Goal: Task Accomplishment & Management: Manage account settings

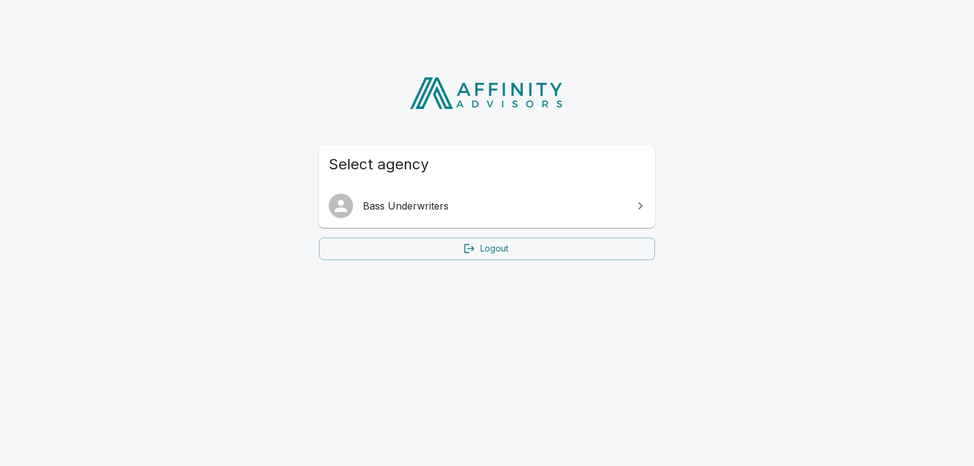
click at [403, 213] on span "Bass Underwriters" at bounding box center [494, 205] width 263 height 15
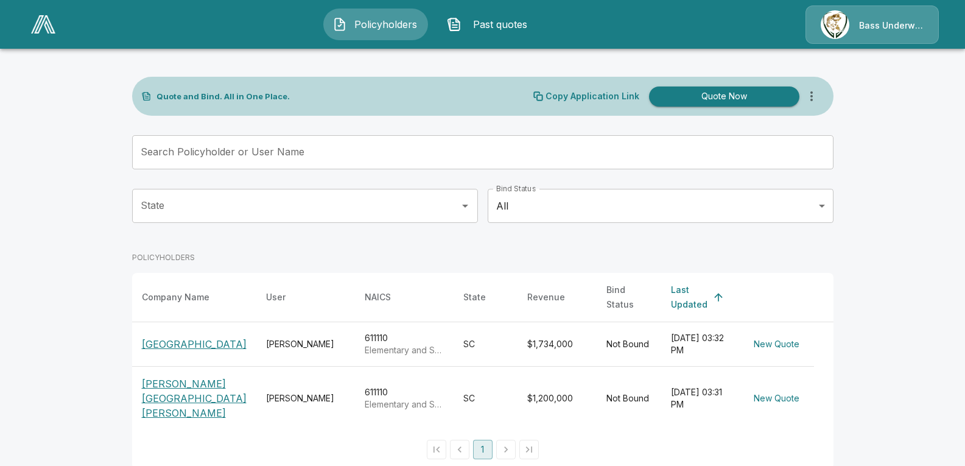
scroll to position [4, 0]
click at [164, 338] on p "[GEOGRAPHIC_DATA]" at bounding box center [194, 343] width 105 height 15
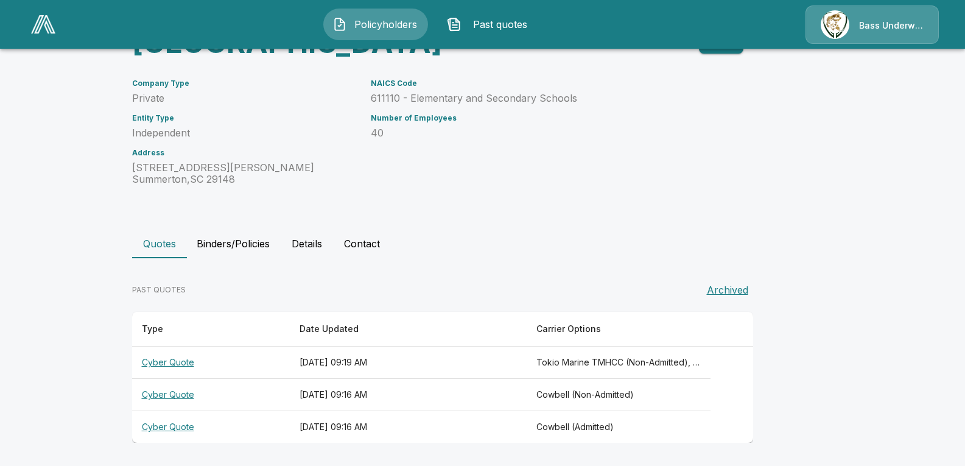
scroll to position [111, 0]
click at [180, 362] on th "Cyber Quote" at bounding box center [211, 362] width 158 height 32
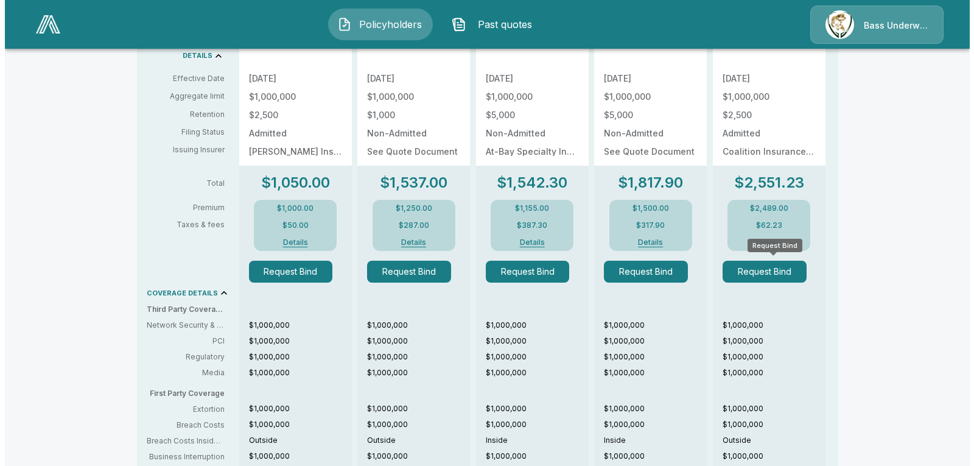
scroll to position [477, 0]
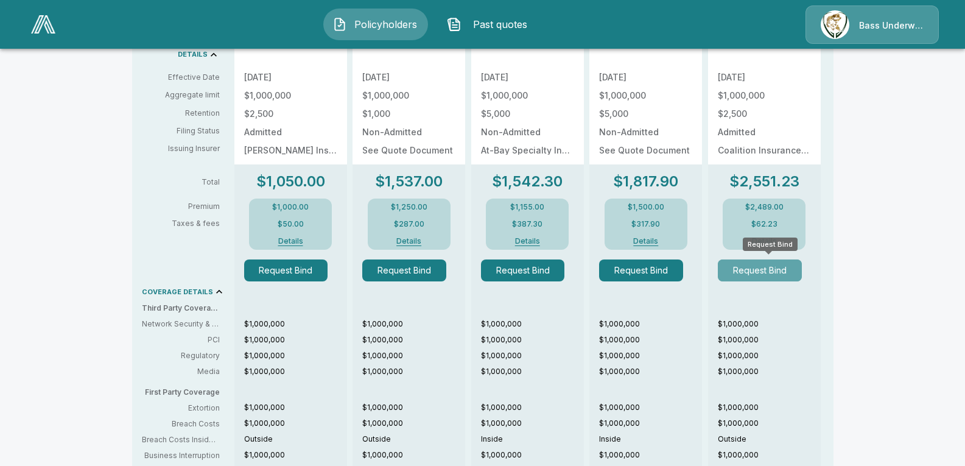
click at [762, 272] on button "Request Bind" at bounding box center [760, 270] width 84 height 22
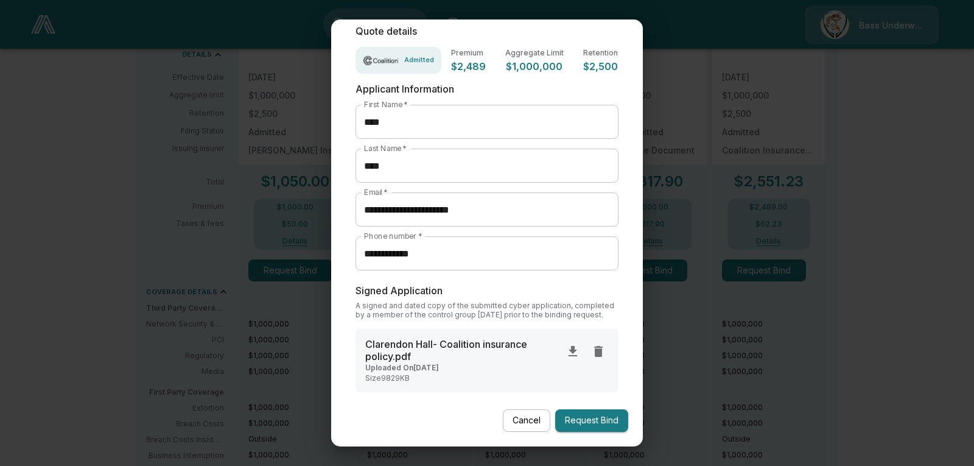
scroll to position [85, 0]
click at [567, 421] on button "Request Bind" at bounding box center [591, 420] width 73 height 23
